Goal: Task Accomplishment & Management: Use online tool/utility

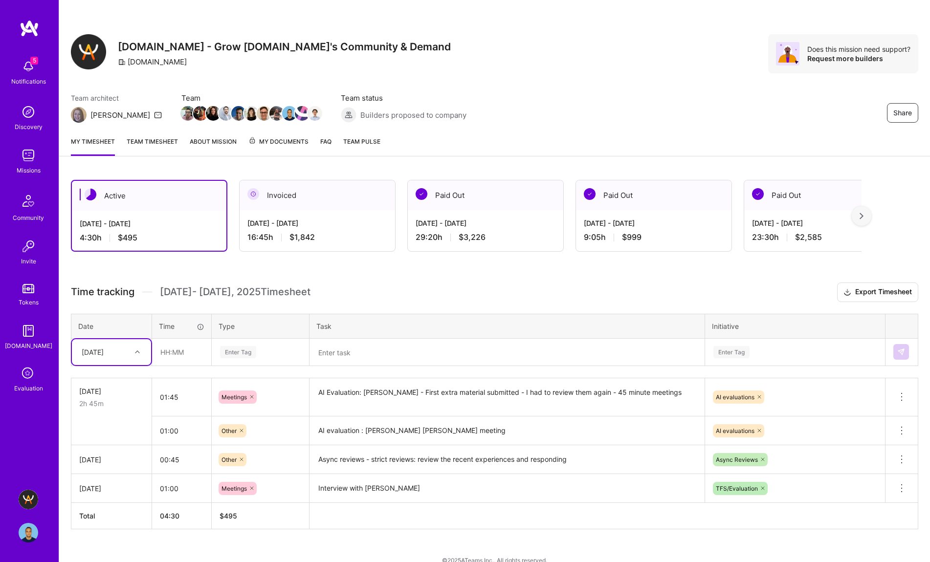
click at [371, 354] on textarea at bounding box center [506, 353] width 393 height 26
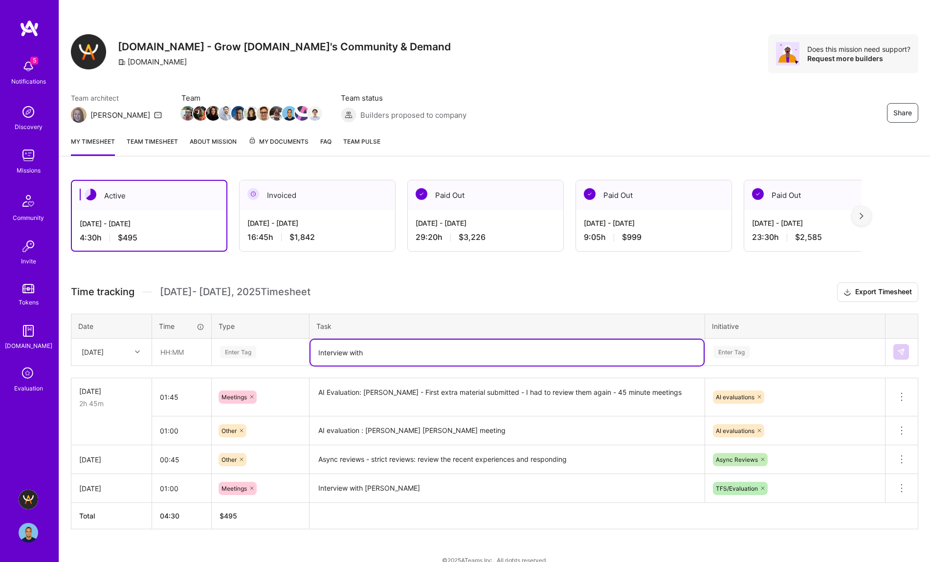
paste textarea "[PERSON_NAME]"
type textarea "Interview with [PERSON_NAME]"
click at [170, 355] on input "text" at bounding box center [182, 352] width 58 height 26
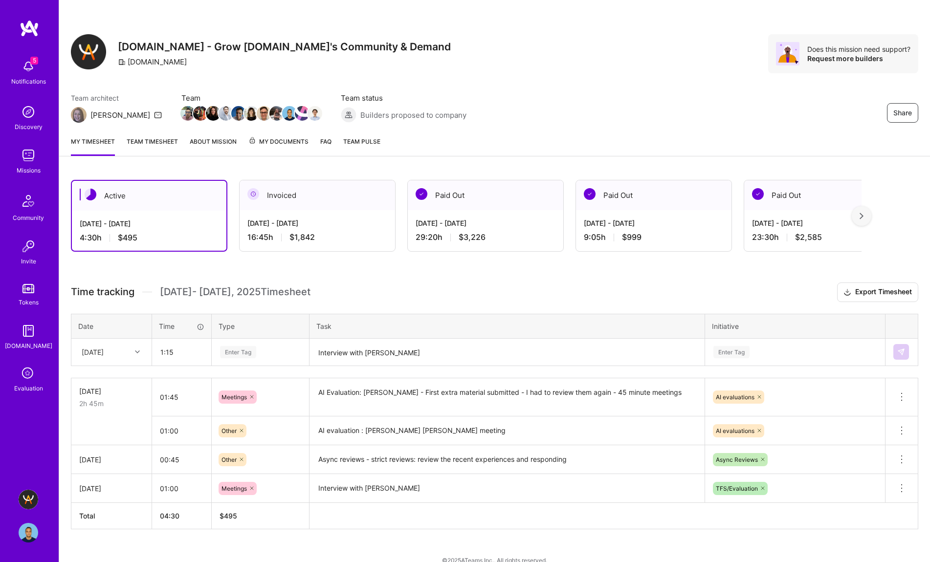
type input "01:15"
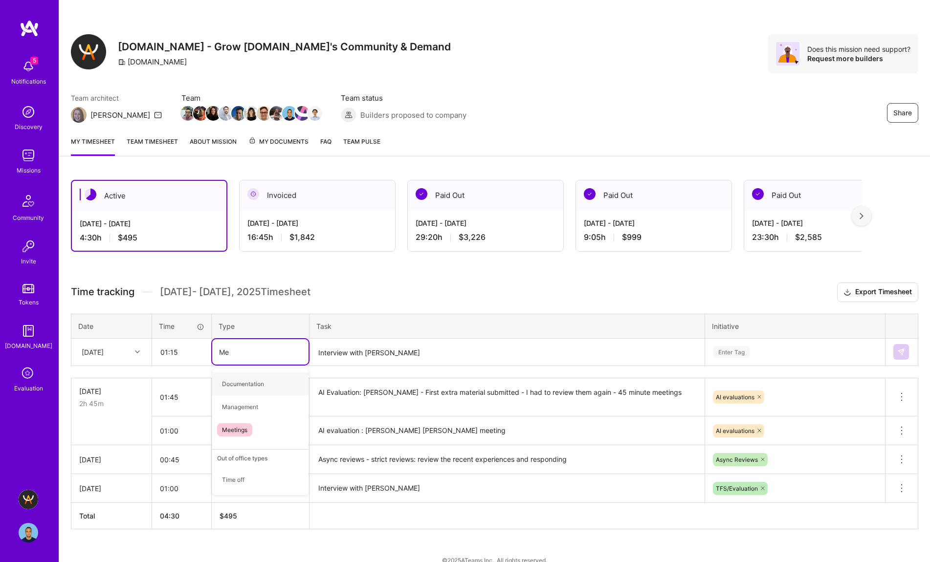
type input "Mee"
click at [230, 387] on span "Meetings" at bounding box center [234, 383] width 35 height 13
click at [511, 347] on textarea "Interview with [PERSON_NAME]" at bounding box center [506, 353] width 393 height 26
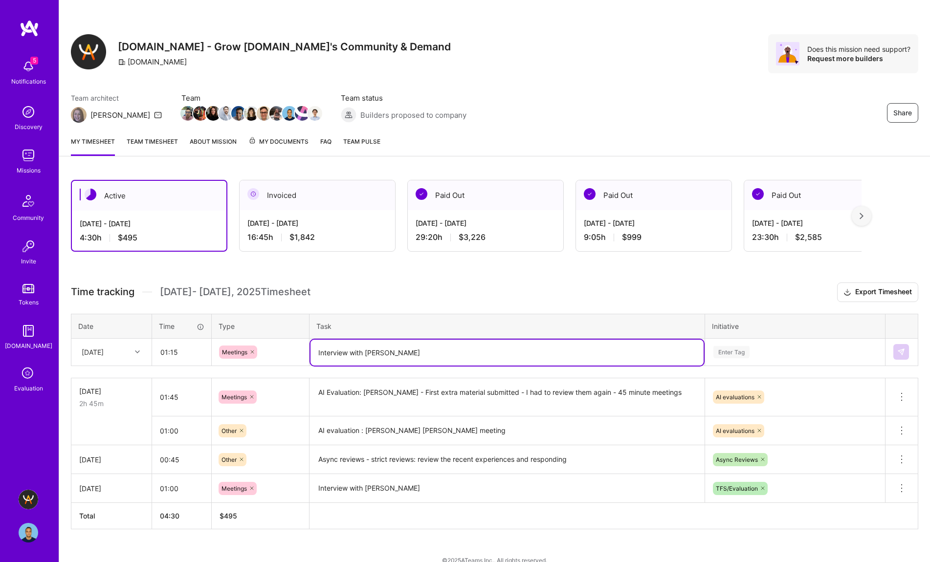
click at [722, 351] on div "Enter Tag" at bounding box center [794, 351] width 179 height 25
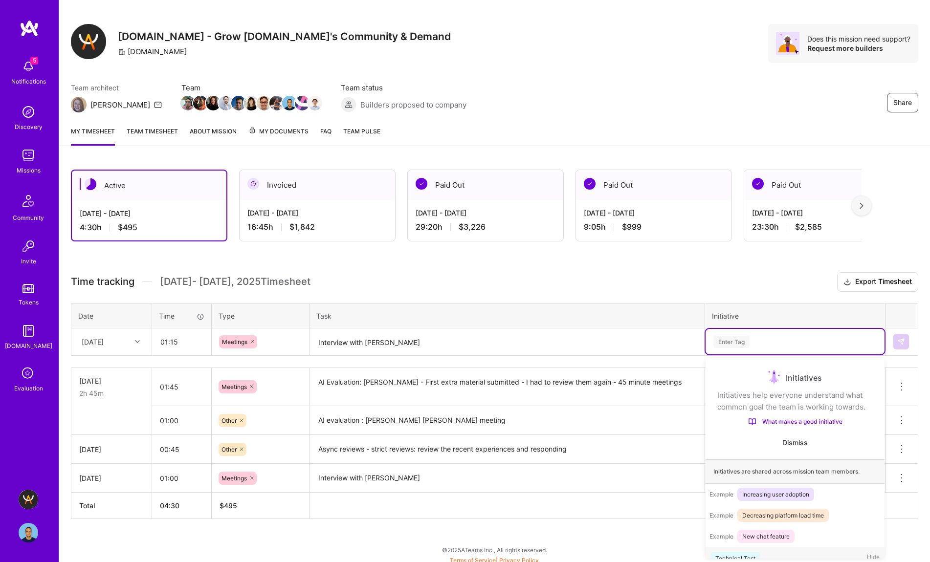
scroll to position [16, 0]
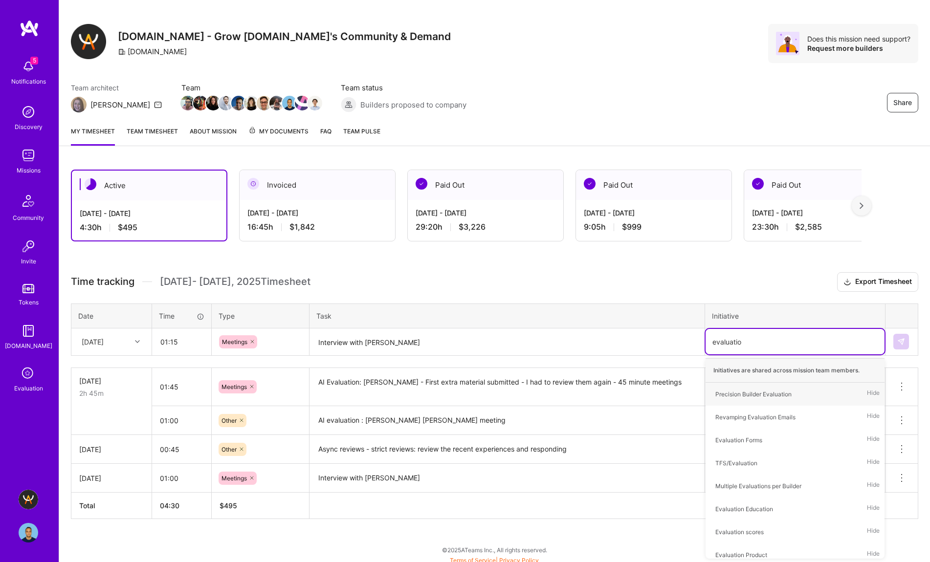
type input "evaluation"
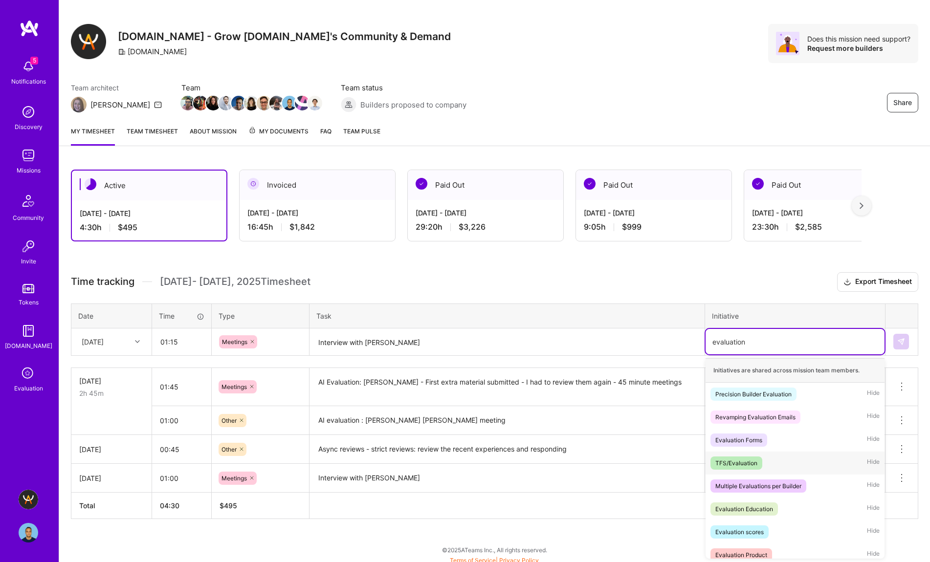
click at [750, 463] on div "TFS/Evaluation" at bounding box center [736, 463] width 42 height 10
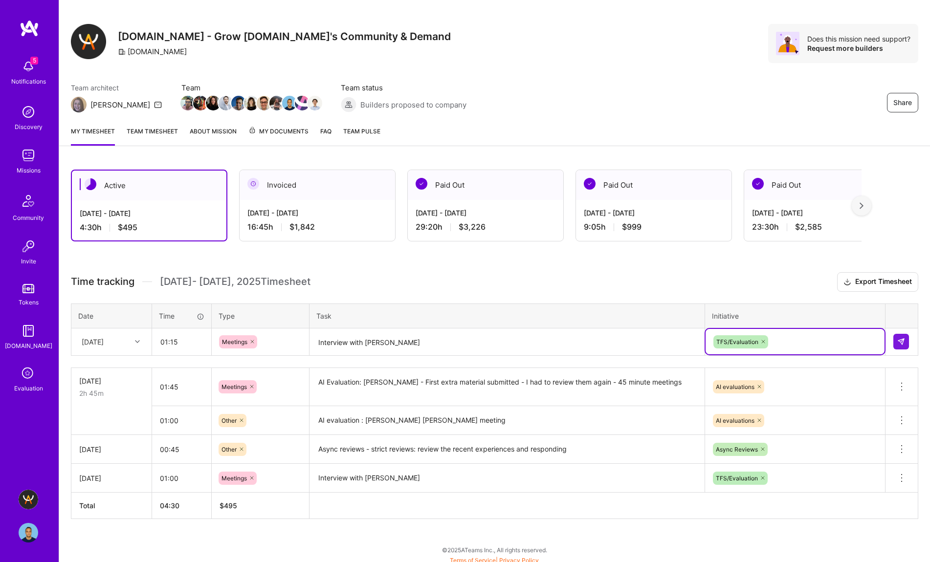
click at [454, 342] on textarea "Interview with [PERSON_NAME]" at bounding box center [506, 343] width 393 height 26
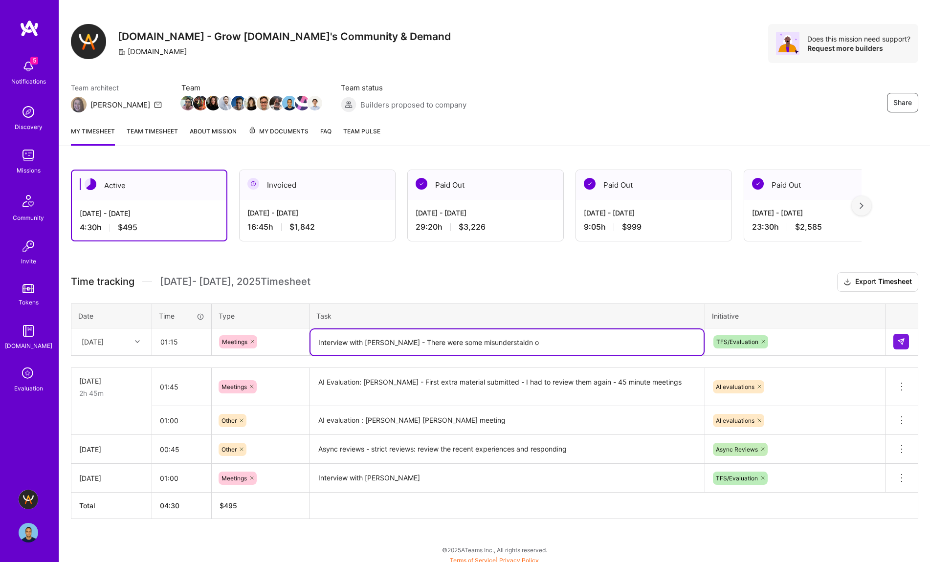
scroll to position [11, 0]
click at [542, 342] on textarea "Interview with [PERSON_NAME] - There were some misunderstand o" at bounding box center [506, 342] width 393 height 26
type textarea "Interview with [PERSON_NAME] - There were some misunderstand in beginning of th…"
click at [125, 342] on div "[DATE]" at bounding box center [104, 341] width 54 height 16
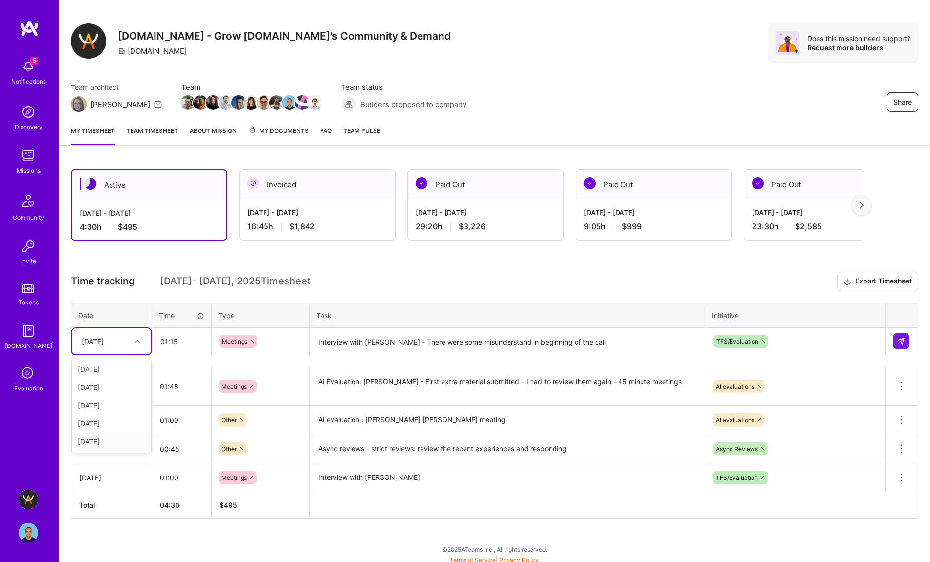
click at [110, 439] on div "[DATE]" at bounding box center [111, 442] width 79 height 18
click at [898, 339] on img at bounding box center [901, 341] width 8 height 8
